Goal: Find specific page/section: Find specific page/section

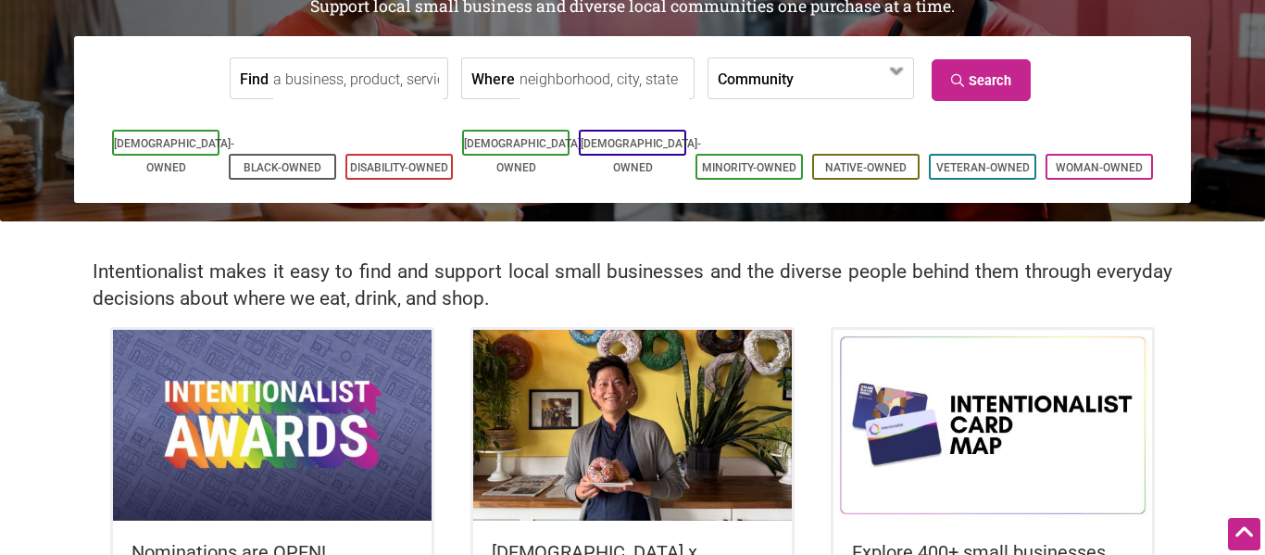
scroll to position [207, 0]
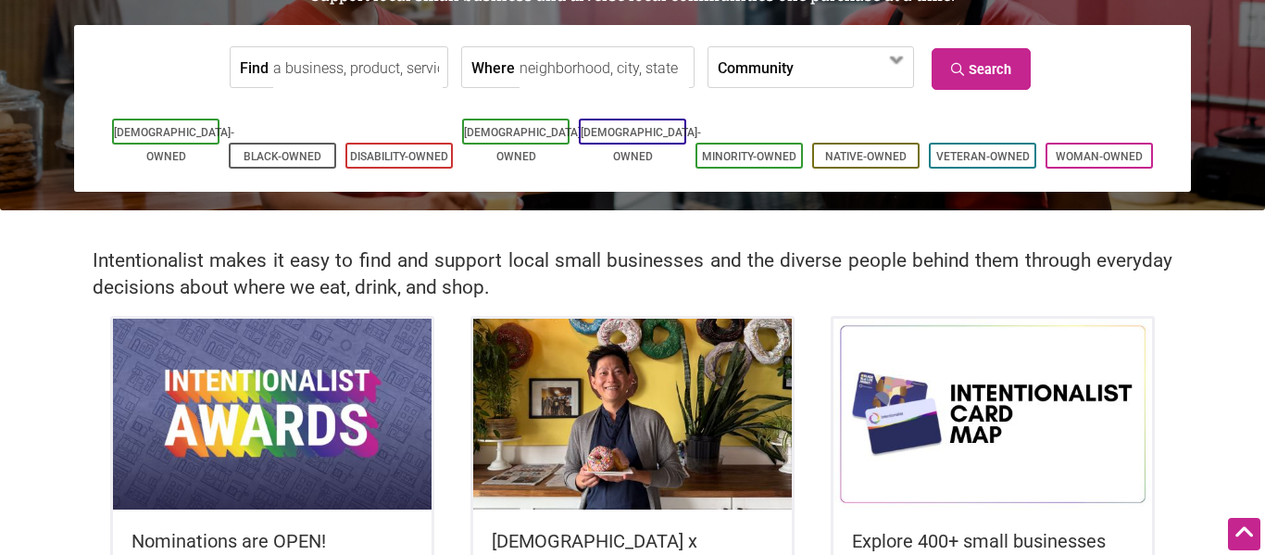
click at [341, 70] on input "Find" at bounding box center [358, 68] width 170 height 42
type input "little health"
click at [993, 80] on link "Search" at bounding box center [981, 69] width 99 height 42
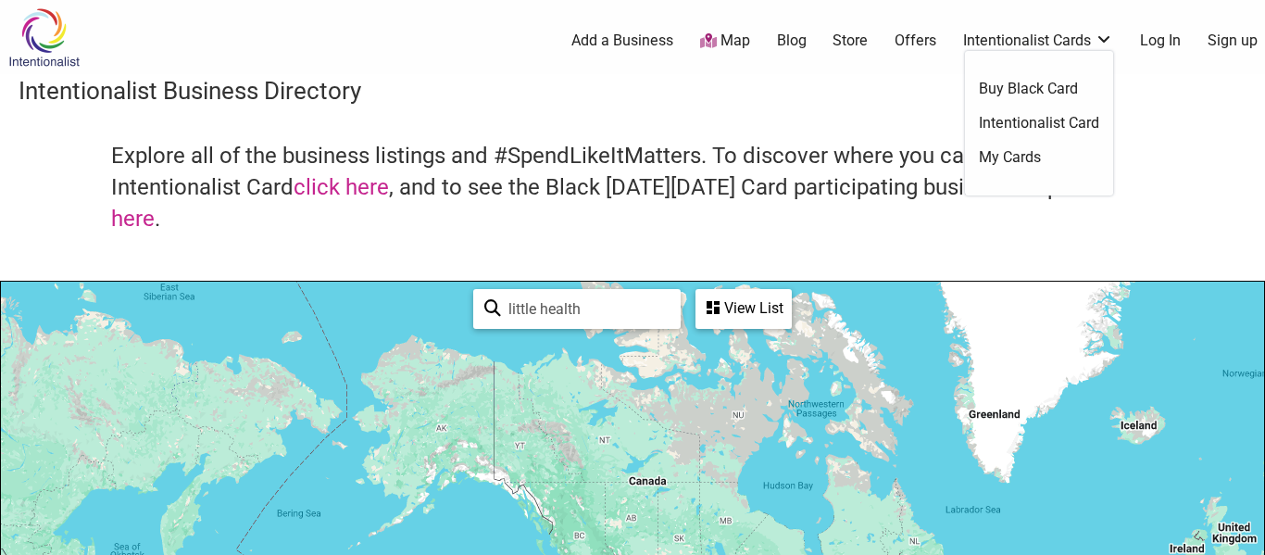
click at [1153, 37] on link "Log In" at bounding box center [1160, 41] width 41 height 20
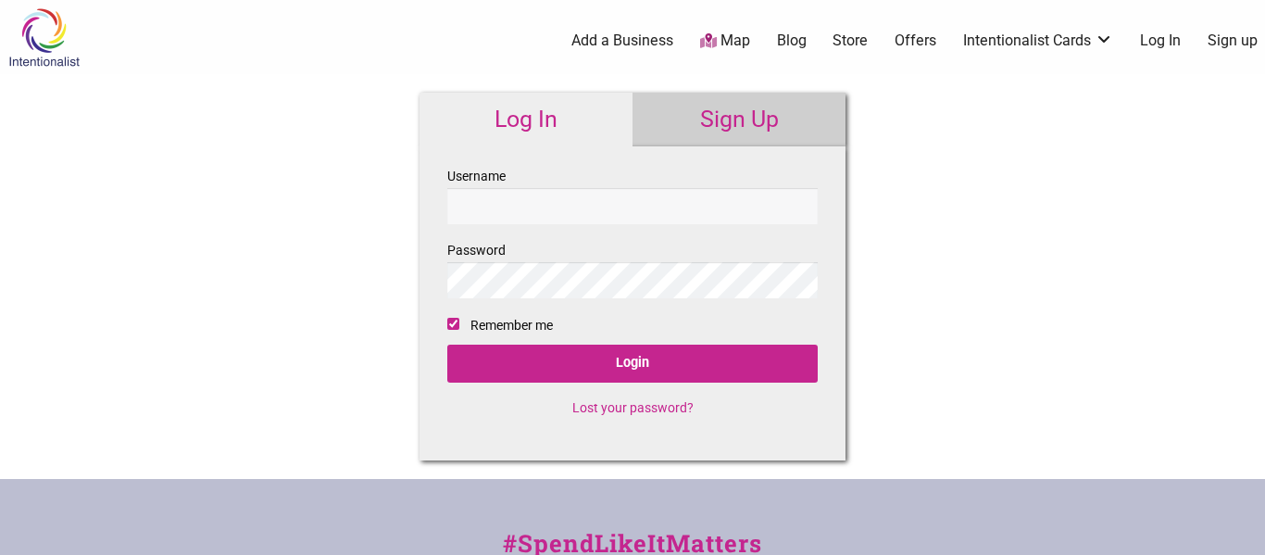
checkbox input "true"
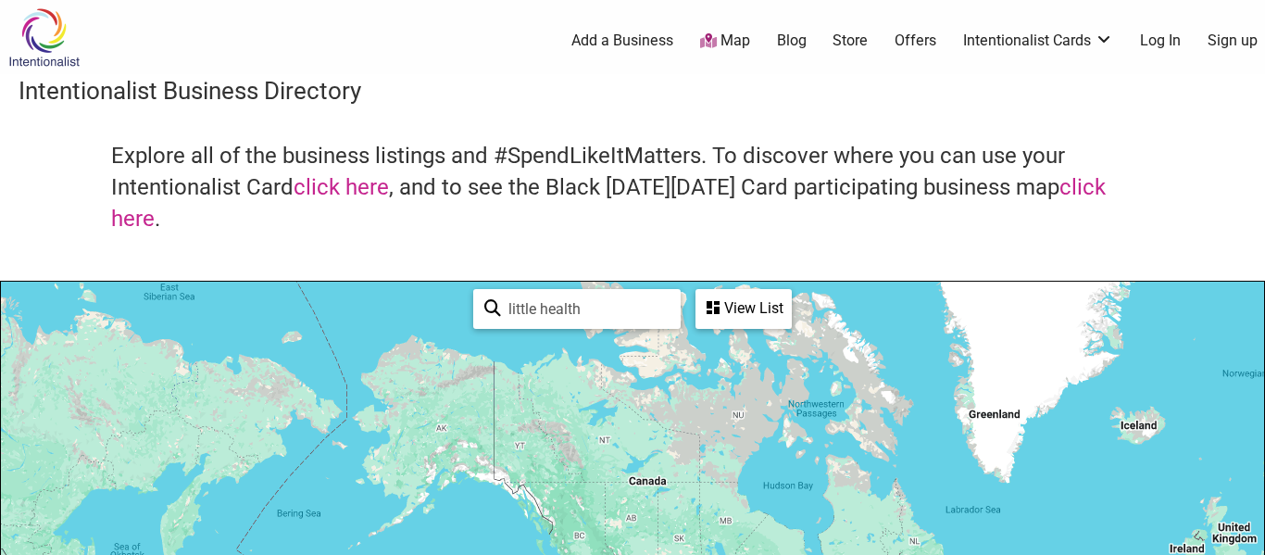
click at [594, 307] on input "little health" at bounding box center [585, 309] width 169 height 36
type input "little health law"
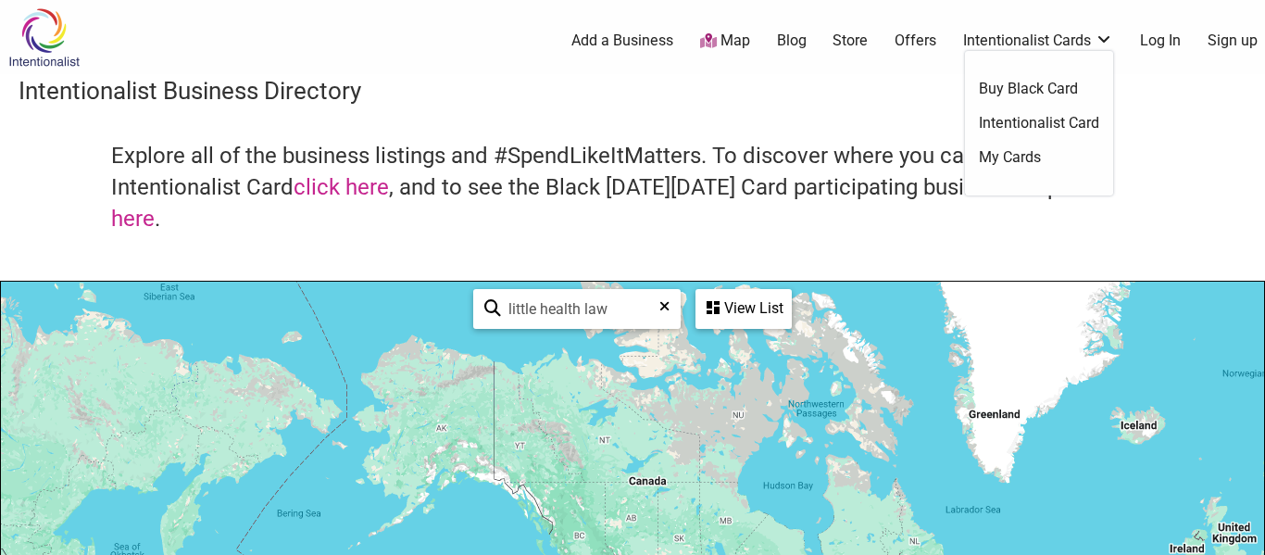
click at [1162, 41] on link "Log In" at bounding box center [1160, 41] width 41 height 20
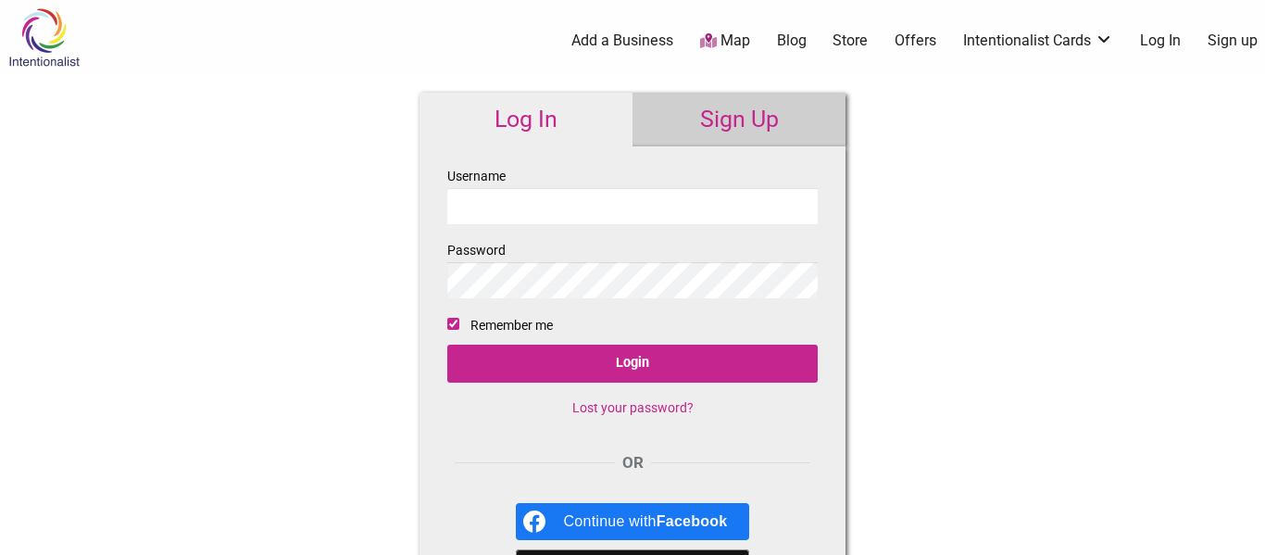
paste input "[EMAIL_ADDRESS][DOMAIN_NAME]"
type input "[EMAIL_ADDRESS][DOMAIN_NAME]"
click at [448, 325] on input "Remember me" at bounding box center [453, 324] width 12 height 12
checkbox input "false"
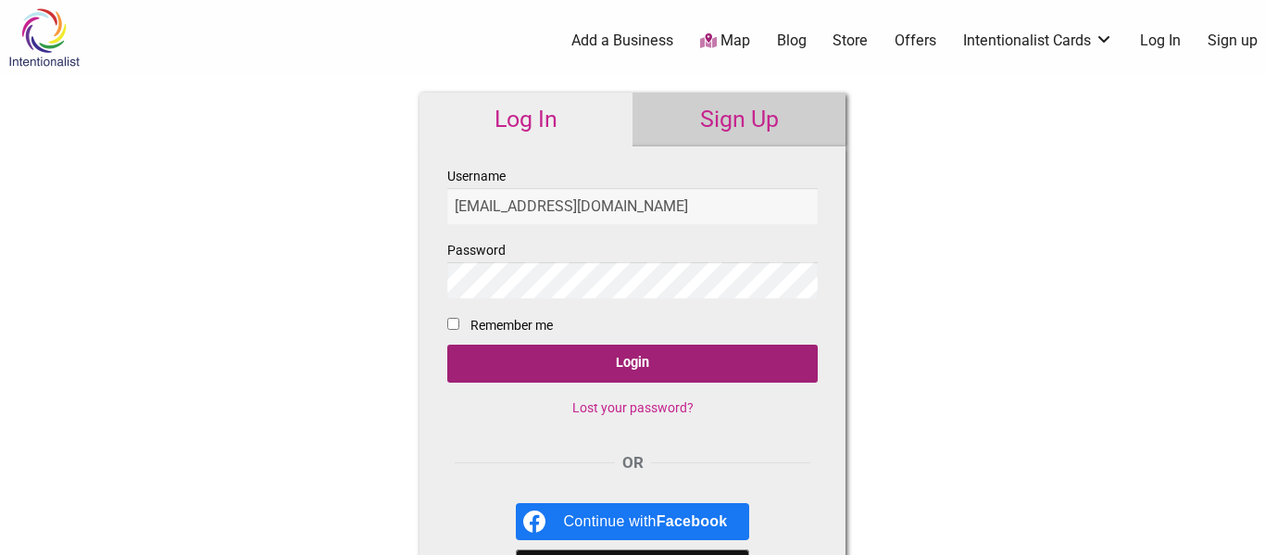
click at [648, 352] on input "Login" at bounding box center [632, 364] width 371 height 38
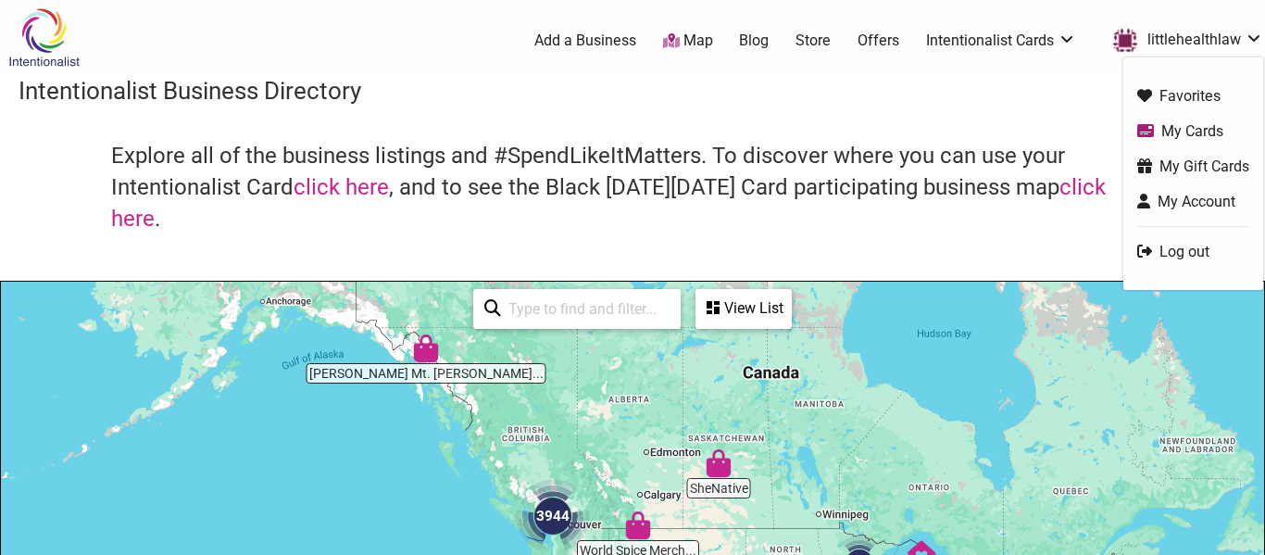
click at [1186, 256] on link "Log out" at bounding box center [1193, 251] width 112 height 21
